Goal: Information Seeking & Learning: Learn about a topic

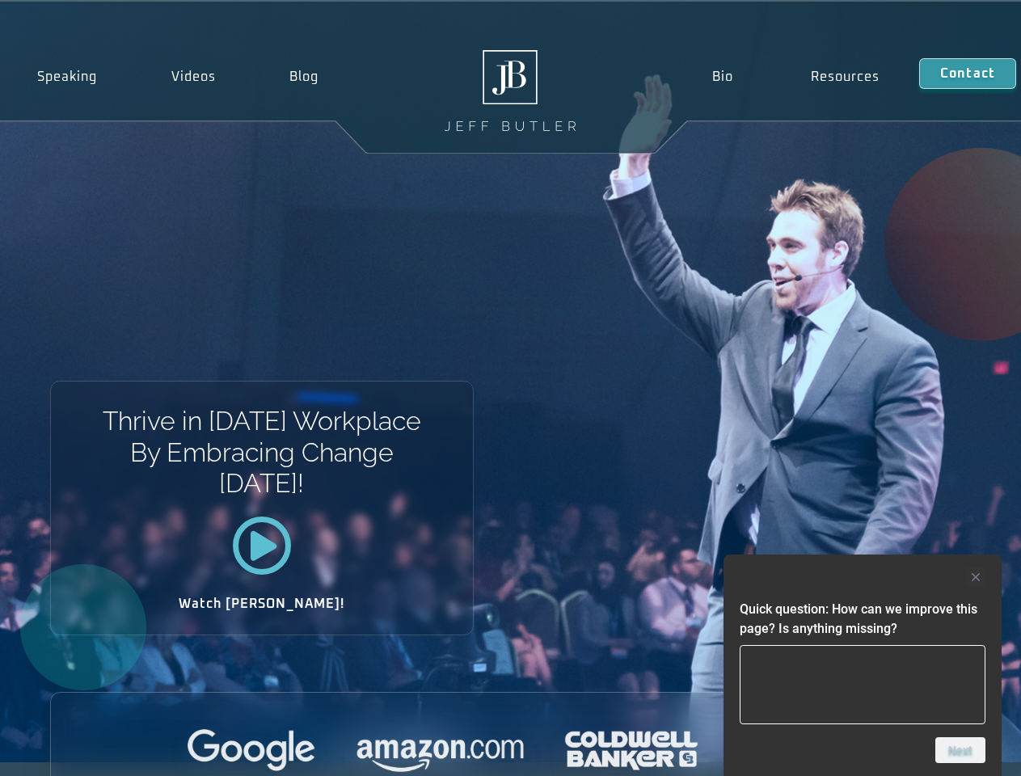
click at [510, 388] on div "Thrive in [DATE] Workplace By Embracing Change [DATE]! Watch [PERSON_NAME]!" at bounding box center [510, 382] width 1021 height 761
click at [863, 577] on div at bounding box center [863, 577] width 246 height 19
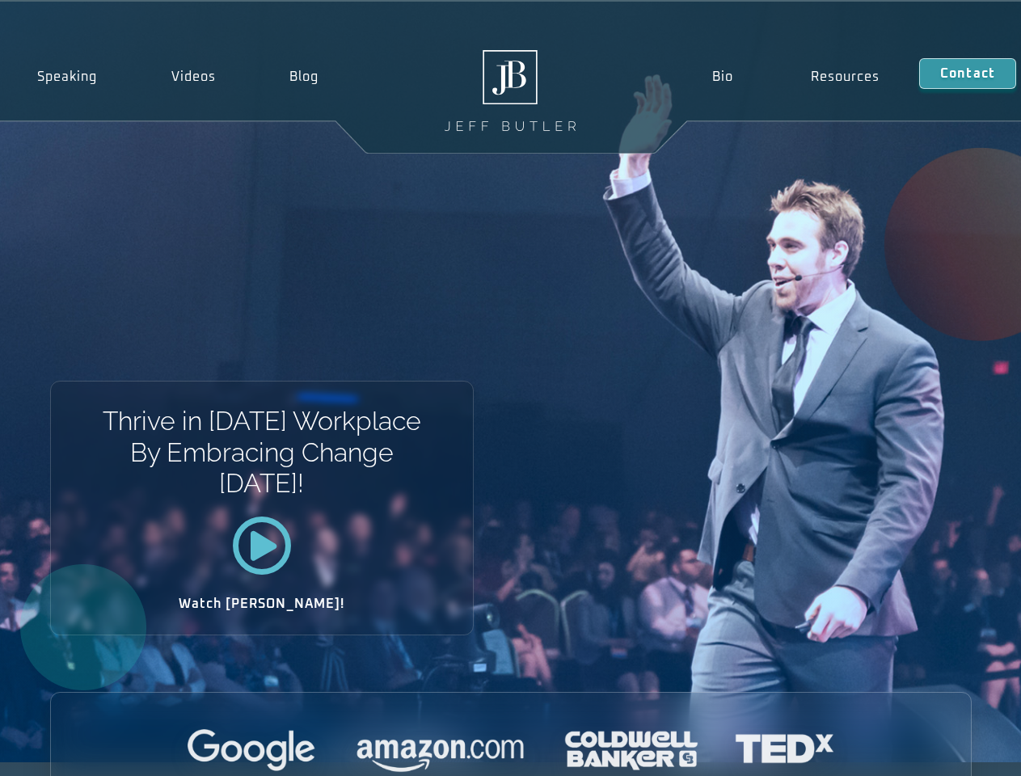
click at [961, 750] on div at bounding box center [511, 751] width 920 height 44
